Goal: Task Accomplishment & Management: Complete application form

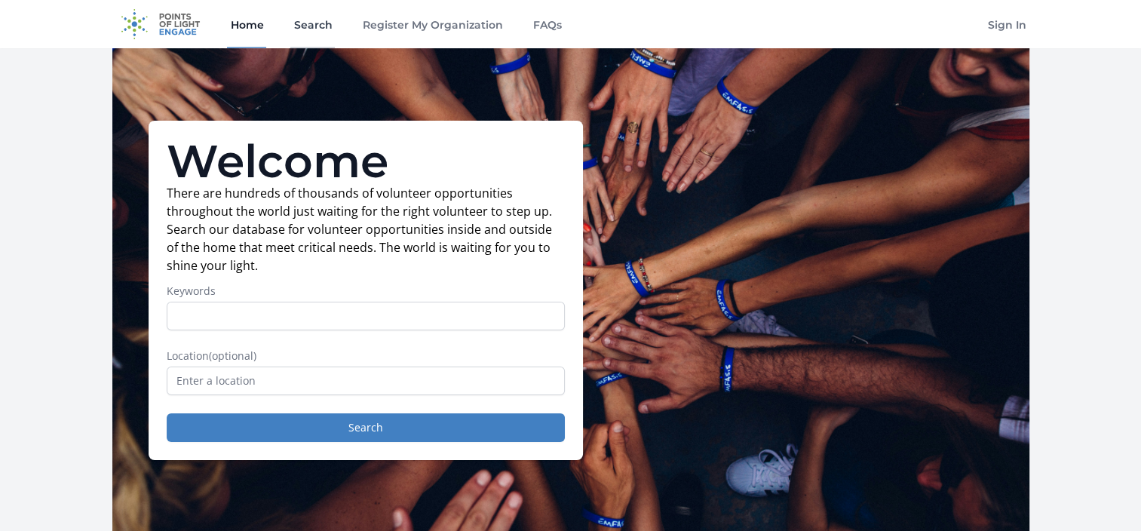
click at [305, 27] on link "Search" at bounding box center [312, 24] width 45 height 48
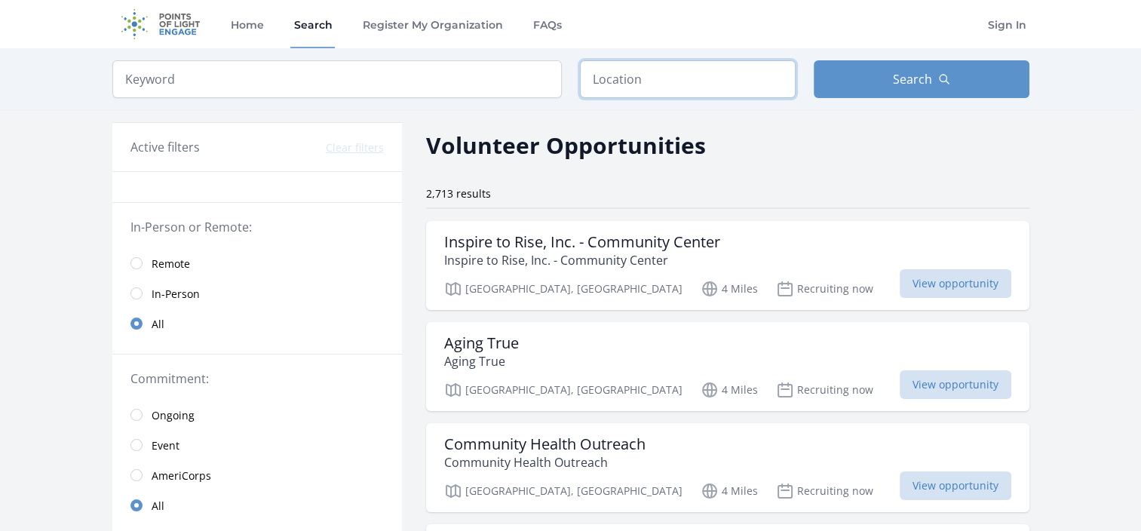
click at [605, 78] on input "text" at bounding box center [688, 79] width 216 height 38
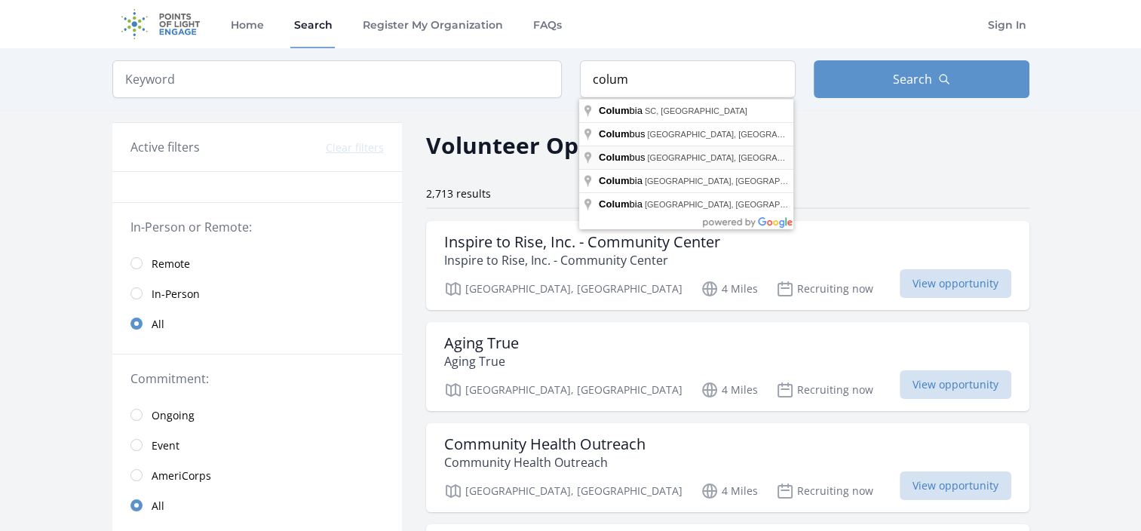
type input "Columbus, GA, USA"
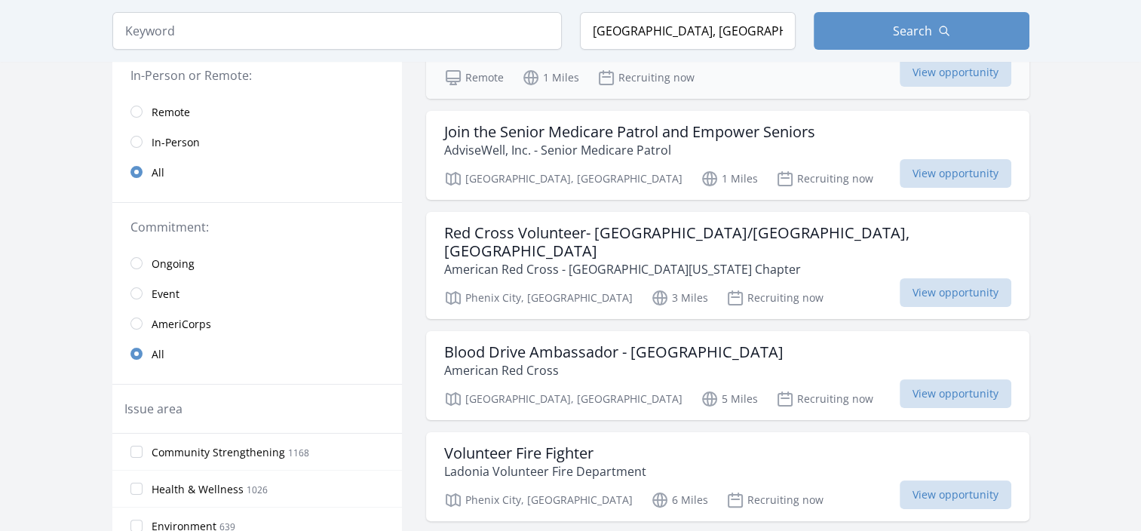
scroll to position [302, 0]
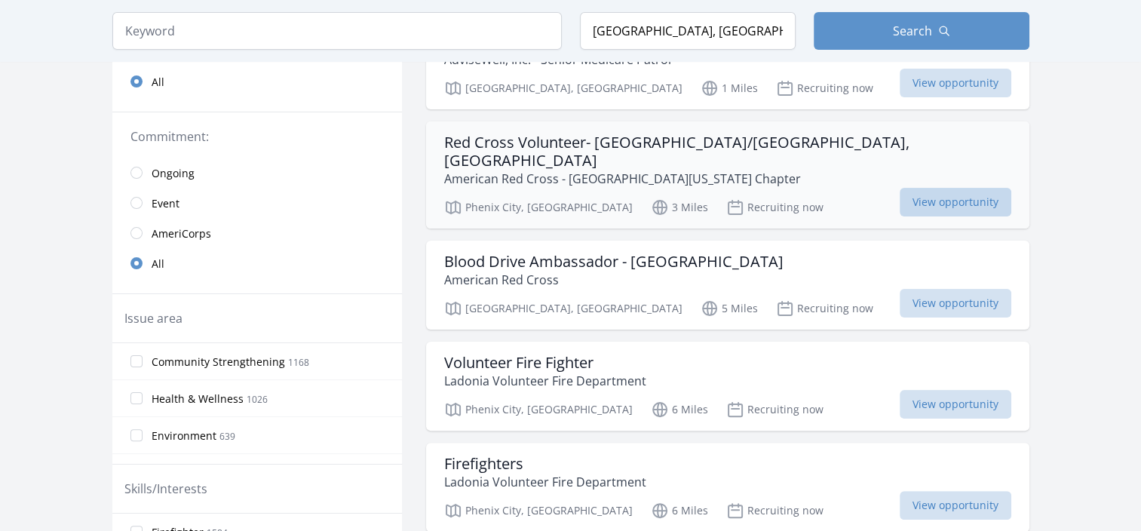
click at [905, 188] on span "View opportunity" at bounding box center [956, 202] width 112 height 29
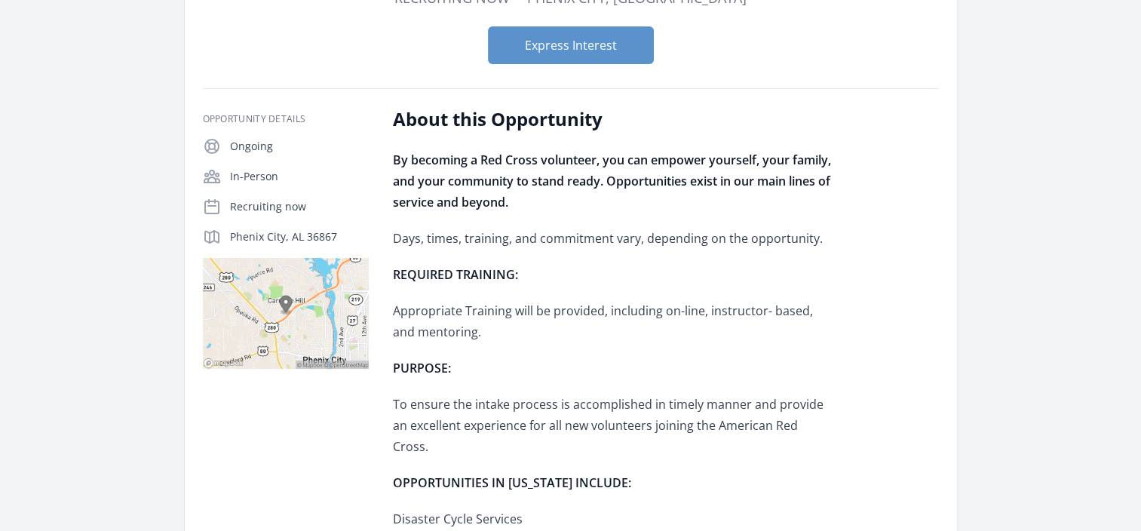
scroll to position [151, 0]
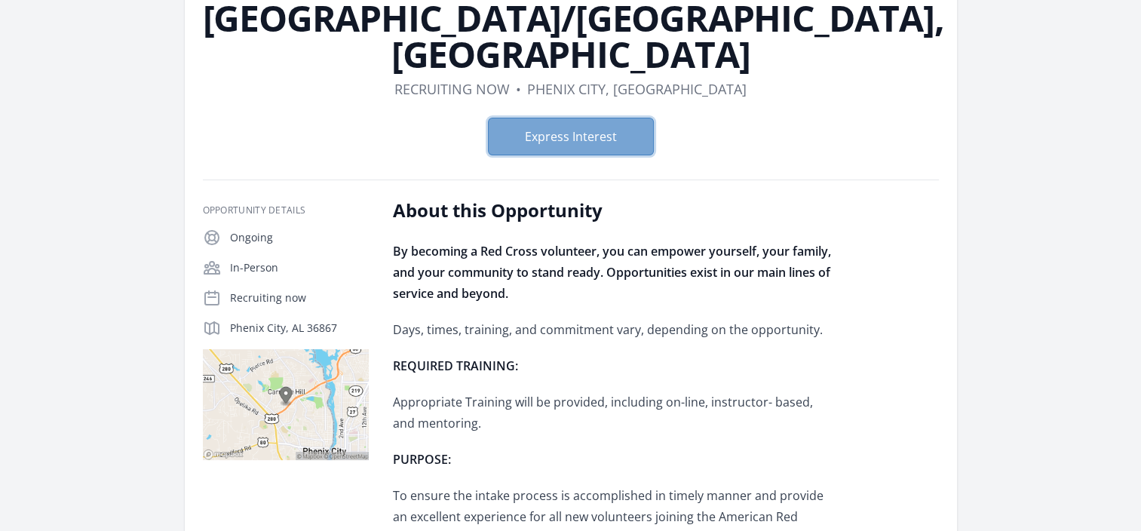
click at [597, 118] on button "Express Interest" at bounding box center [571, 137] width 166 height 38
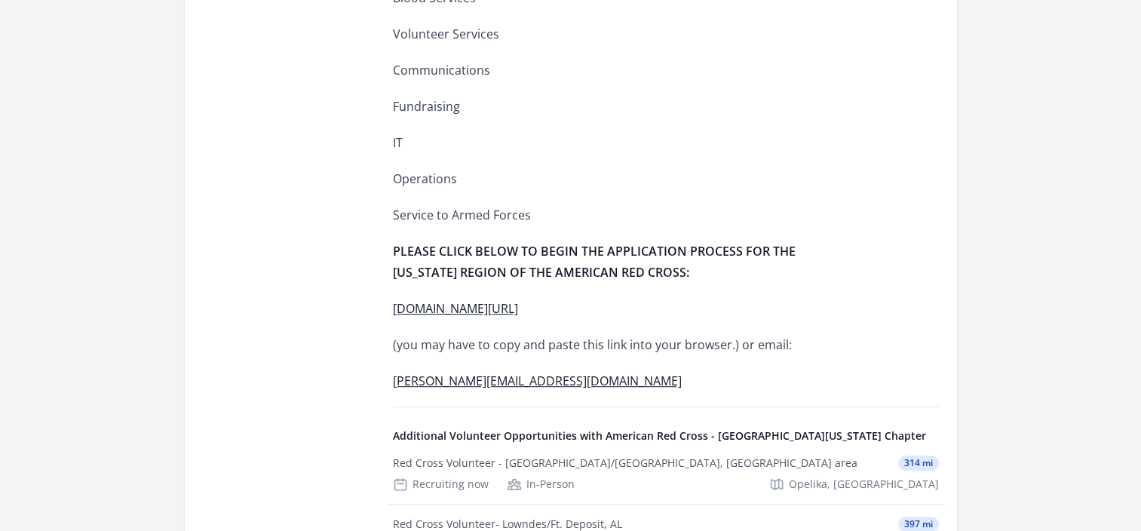
scroll to position [830, 0]
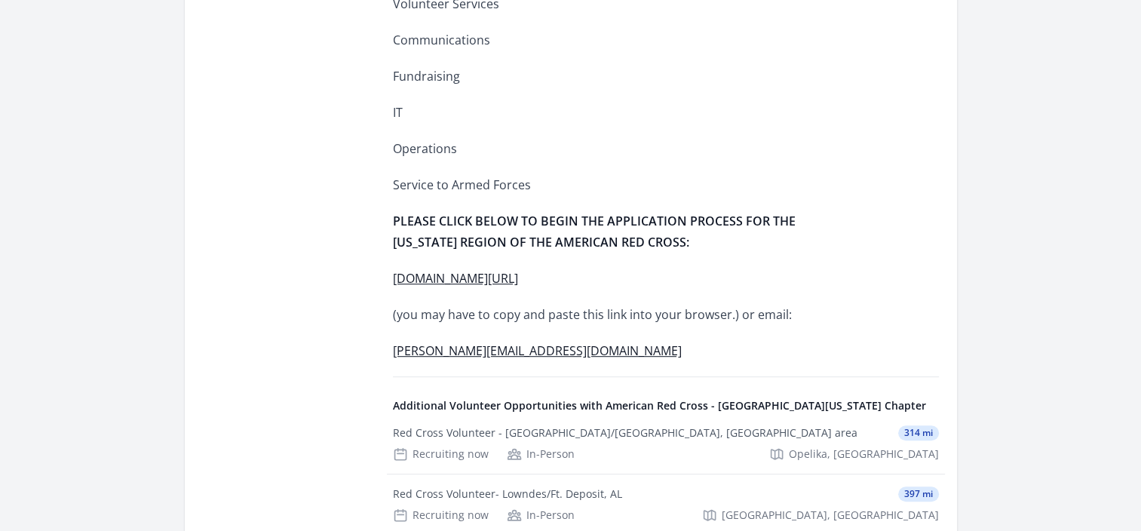
click at [535, 342] on link "[PERSON_NAME][EMAIL_ADDRESS][DOMAIN_NAME]" at bounding box center [537, 350] width 289 height 17
click at [486, 270] on link "[DOMAIN_NAME][URL]" at bounding box center [455, 278] width 125 height 17
